Goal: Task Accomplishment & Management: Manage account settings

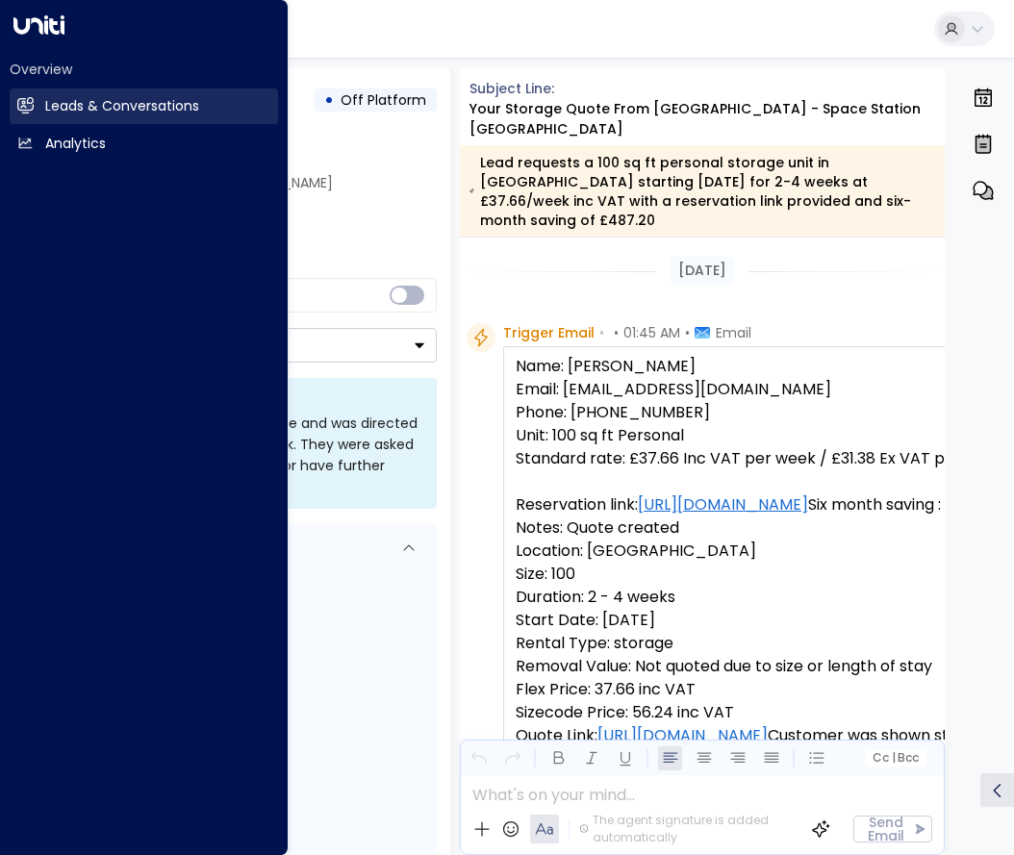
scroll to position [1130, 0]
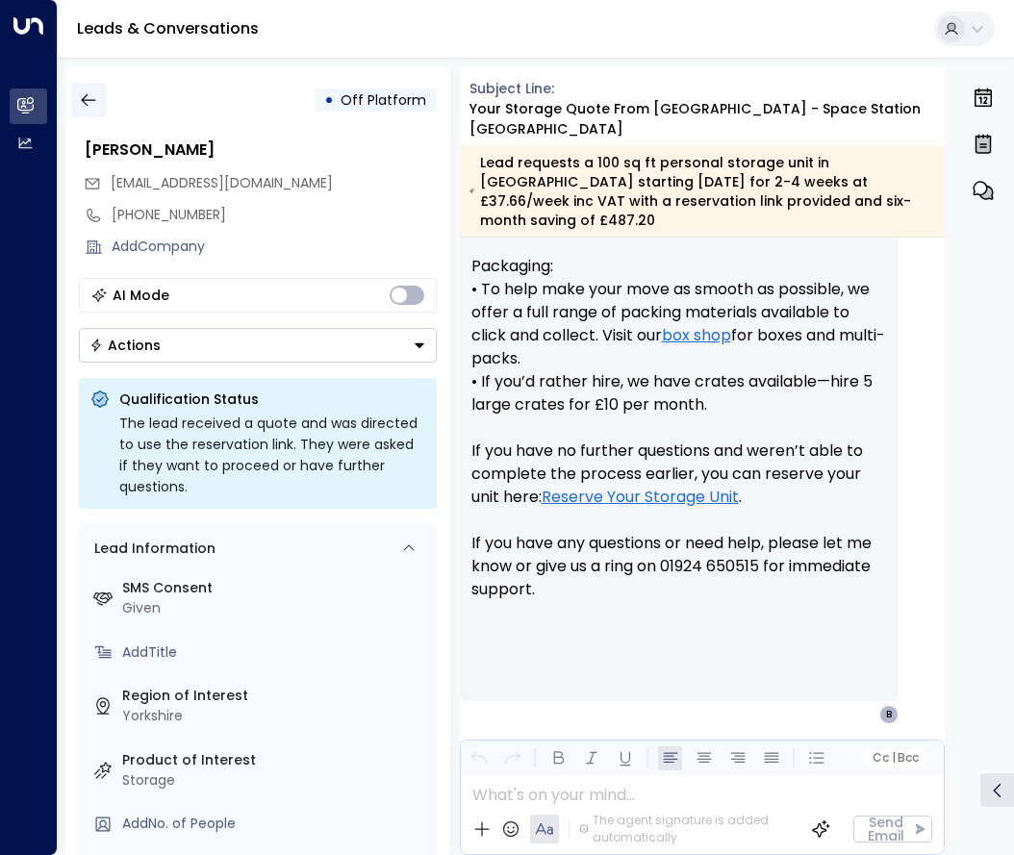
click at [90, 112] on button "button" at bounding box center [88, 100] width 35 height 35
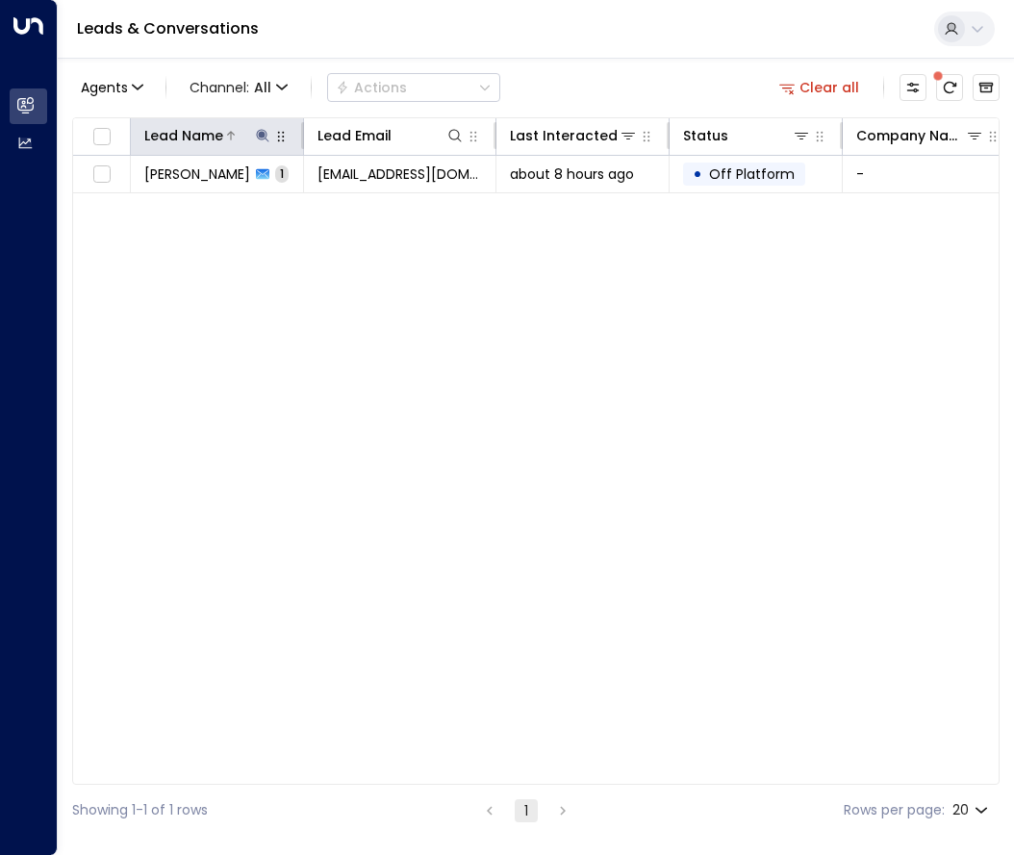
drag, startPoint x: 269, startPoint y: 134, endPoint x: 257, endPoint y: 134, distance: 12.5
click at [258, 134] on icon at bounding box center [262, 135] width 15 height 15
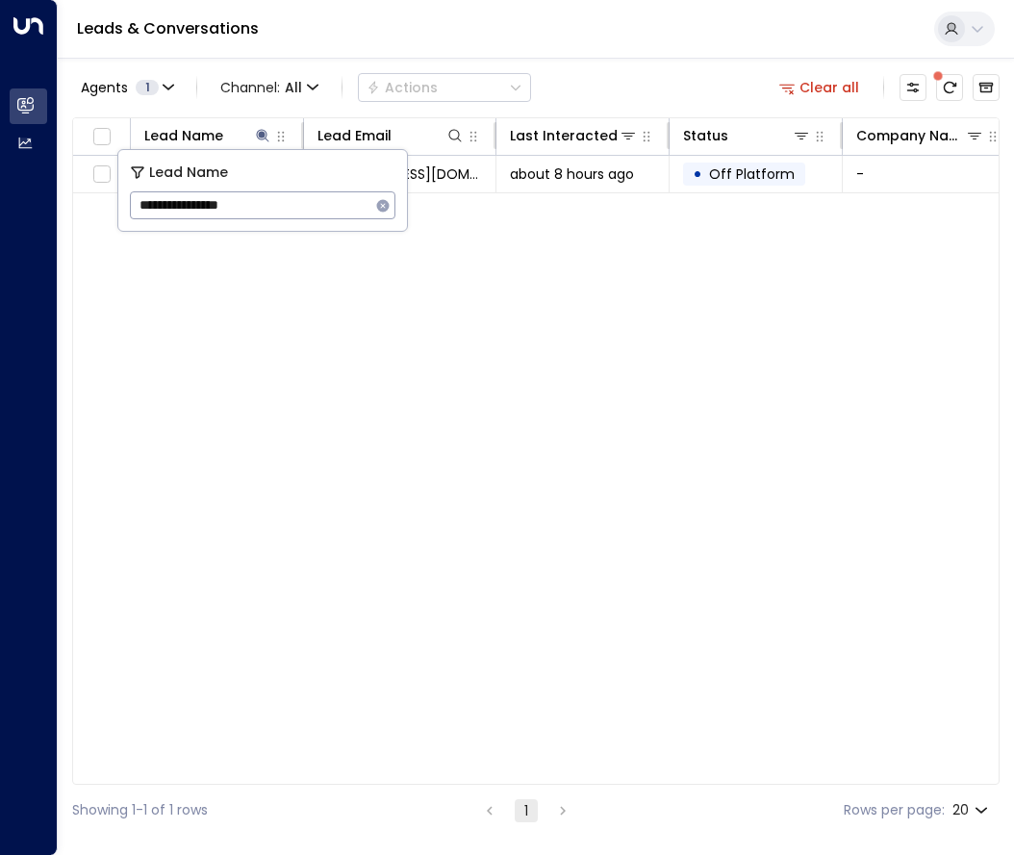
click at [382, 208] on icon "button" at bounding box center [383, 205] width 13 height 13
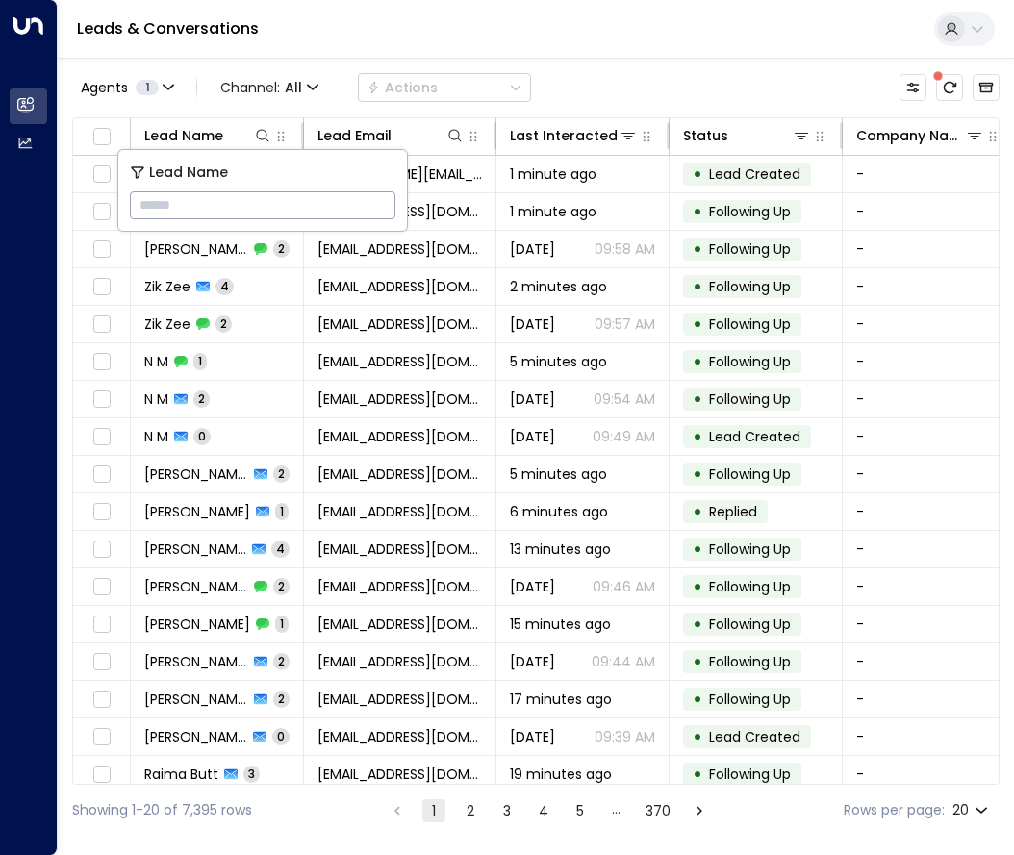
click at [383, 207] on input "text" at bounding box center [263, 206] width 266 height 36
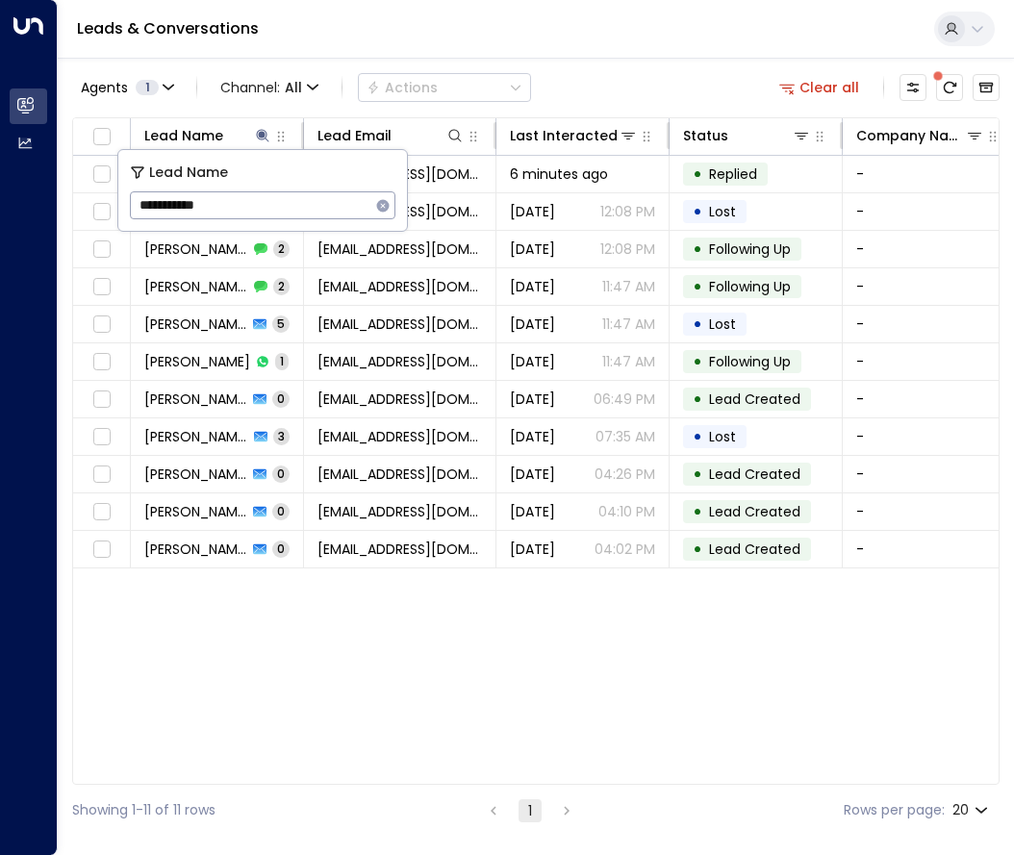
type input "**********"
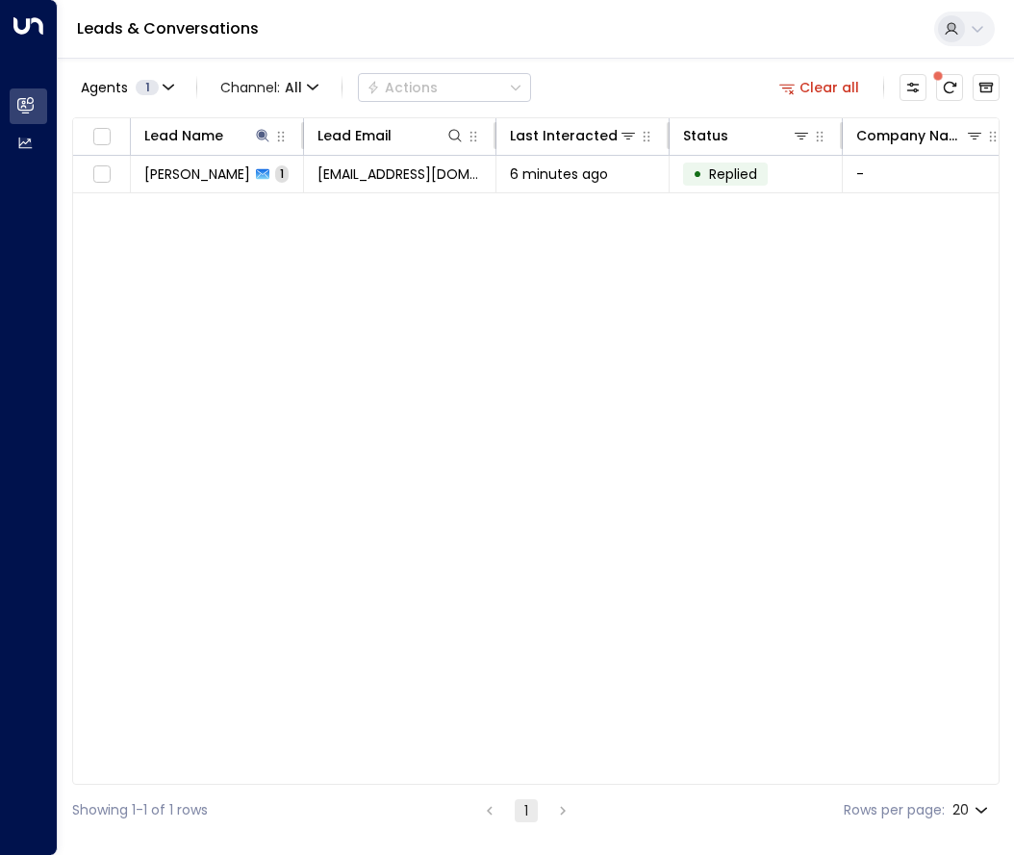
click at [604, 89] on div "Agents 1 Channel: All Actions Clear all" at bounding box center [536, 87] width 928 height 40
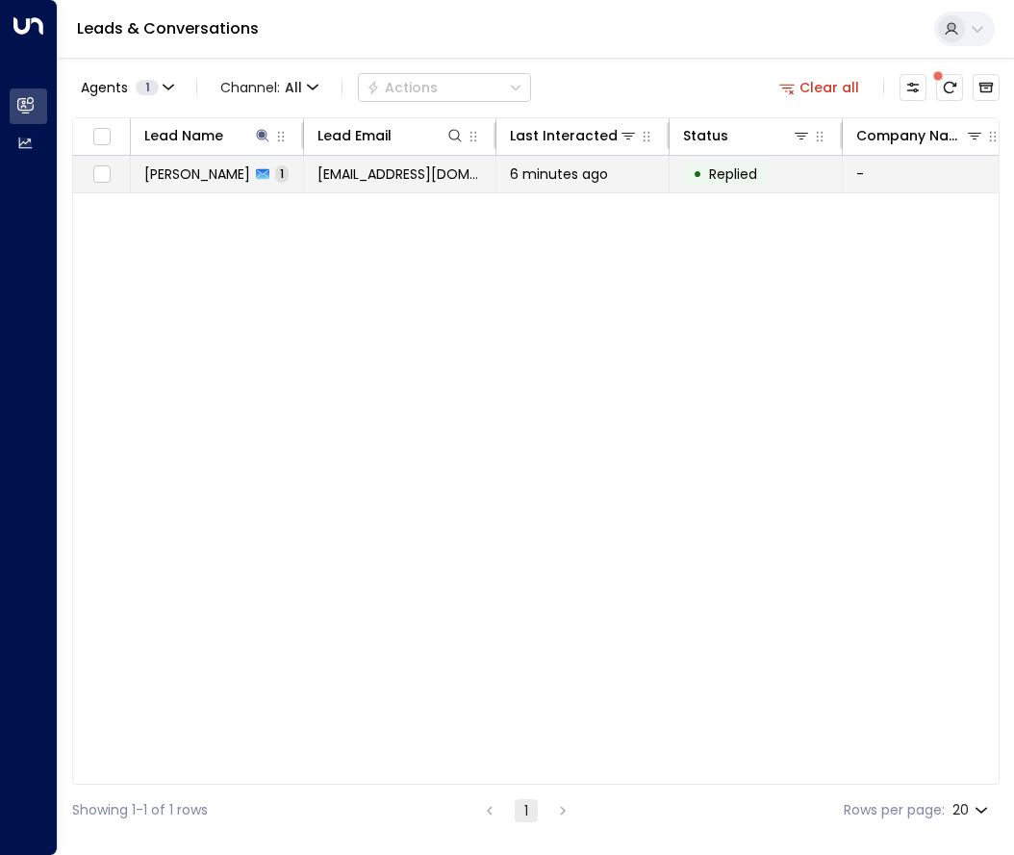
click at [207, 174] on span "[PERSON_NAME]" at bounding box center [197, 174] width 106 height 19
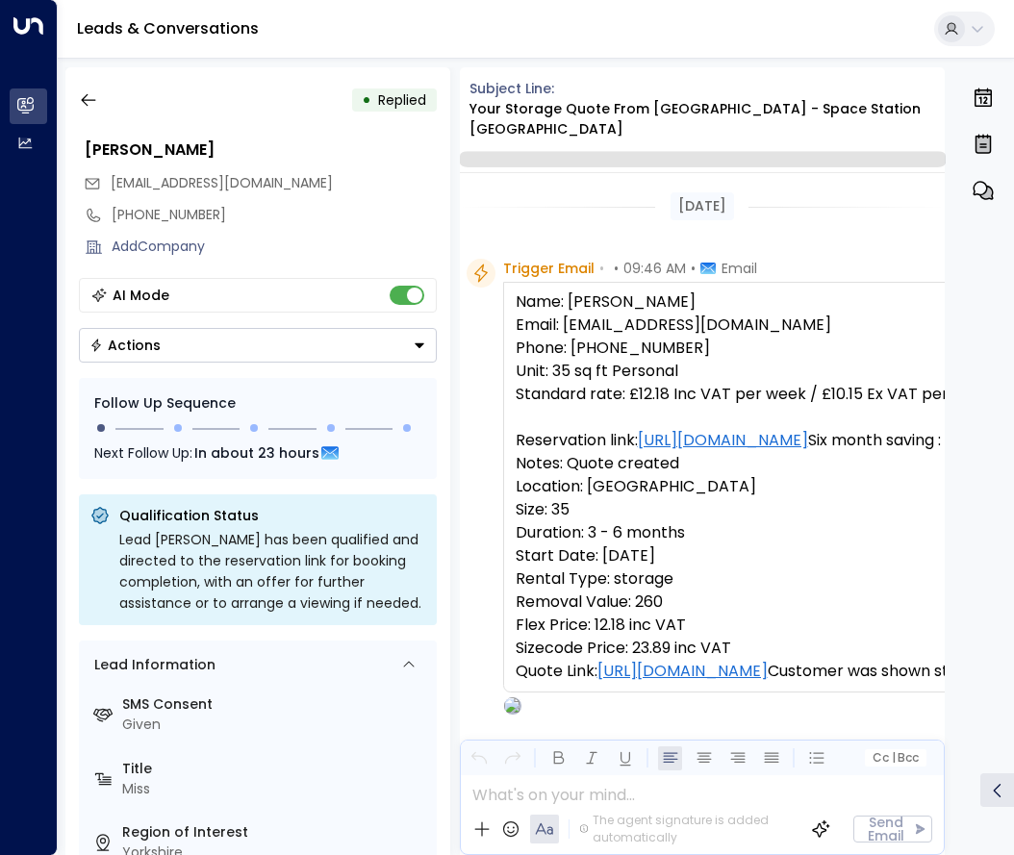
scroll to position [1083, 0]
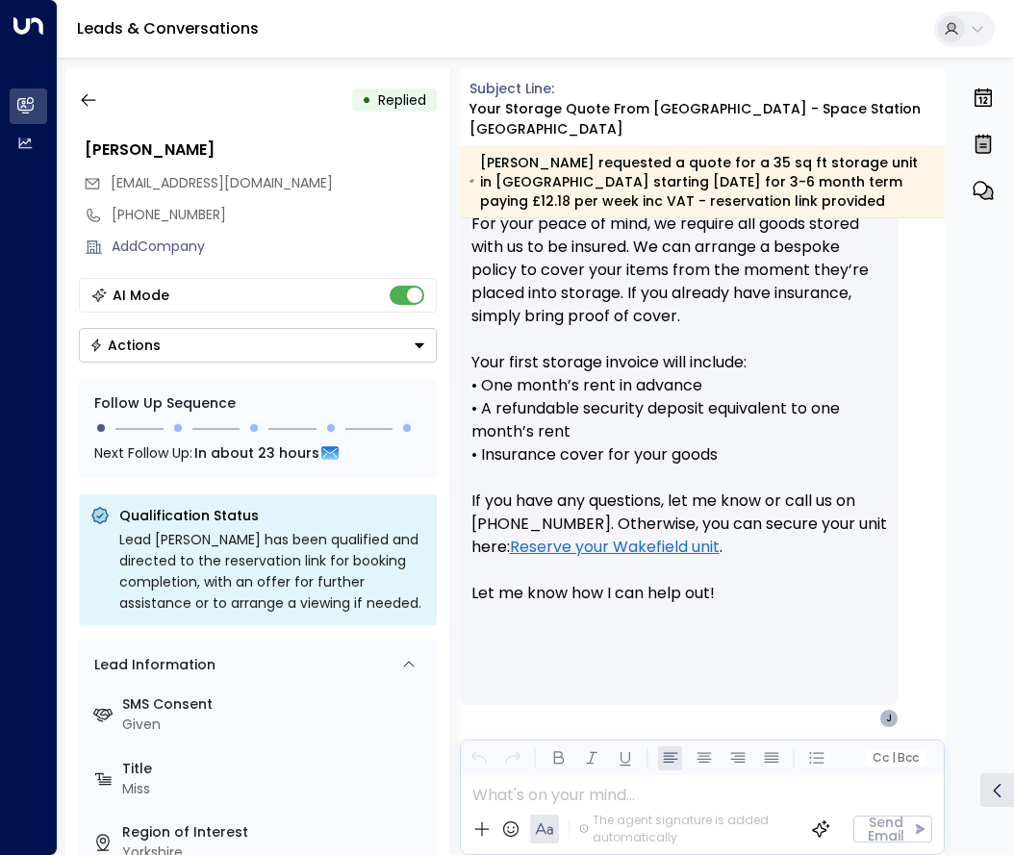
click at [418, 345] on icon "Button group with a nested menu" at bounding box center [420, 346] width 10 height 5
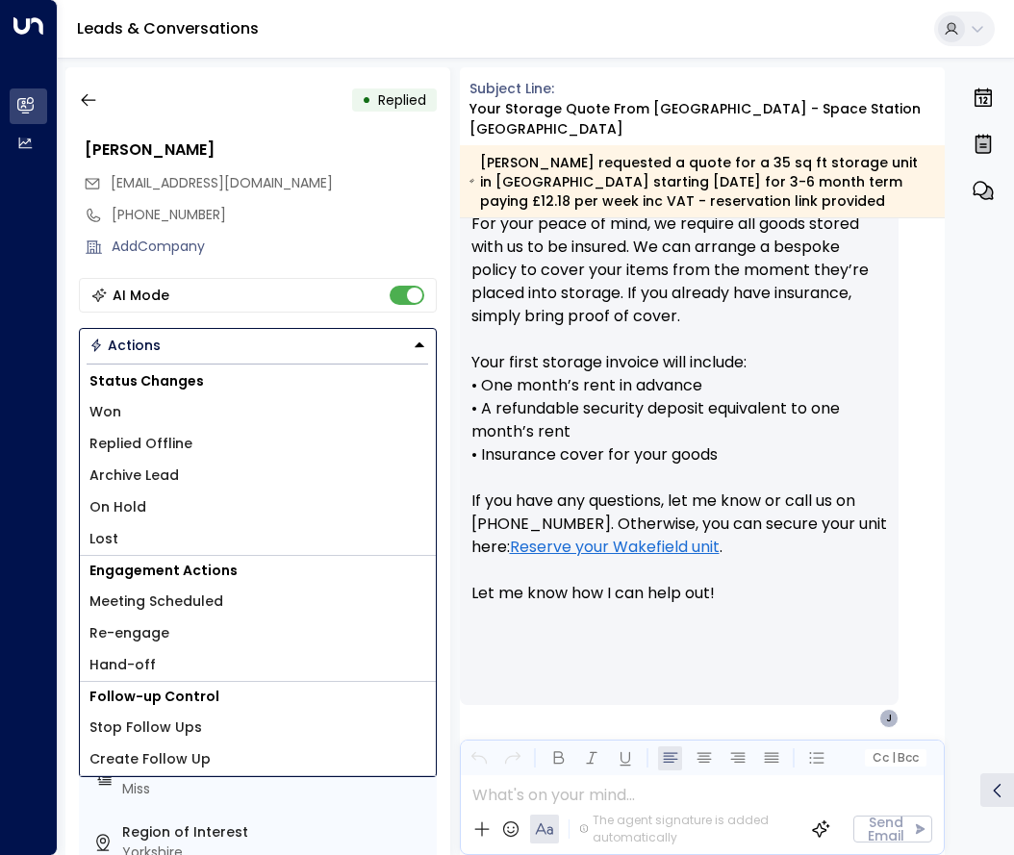
click at [118, 538] on li "Lost" at bounding box center [258, 539] width 356 height 32
